Goal: Find contact information: Find contact information

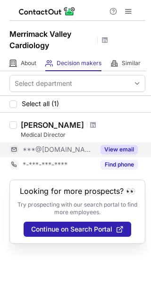
click at [121, 149] on button "View email" at bounding box center [118, 149] width 37 height 9
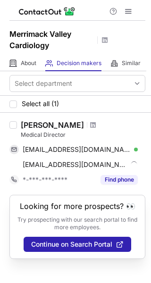
copy div "Harsh Sanchorawala"
drag, startPoint x: 22, startPoint y: 123, endPoint x: 97, endPoint y: 125, distance: 74.9
click at [97, 125] on div "Harsh Sanchorawala" at bounding box center [83, 124] width 124 height 9
drag, startPoint x: 24, startPoint y: 136, endPoint x: 49, endPoint y: 137, distance: 25.5
click at [49, 137] on div "Medical Director" at bounding box center [83, 135] width 124 height 8
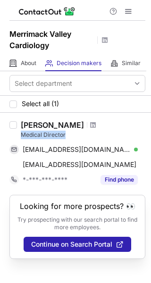
copy div "Medical Director"
drag, startPoint x: 22, startPoint y: 134, endPoint x: 69, endPoint y: 138, distance: 47.2
click at [69, 138] on div "Medical Director" at bounding box center [83, 135] width 124 height 8
click at [71, 137] on div "Medical Director" at bounding box center [83, 135] width 124 height 8
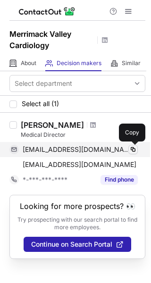
click at [134, 148] on span at bounding box center [133, 150] width 8 height 8
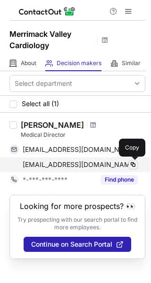
click at [134, 162] on span at bounding box center [133, 165] width 8 height 8
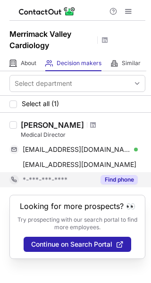
click at [129, 180] on button "Find phone" at bounding box center [118, 179] width 37 height 9
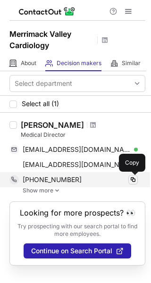
click at [133, 181] on span at bounding box center [133, 180] width 8 height 8
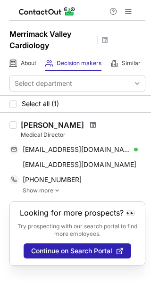
click at [96, 124] on span at bounding box center [93, 125] width 6 height 8
